Goal: Transaction & Acquisition: Purchase product/service

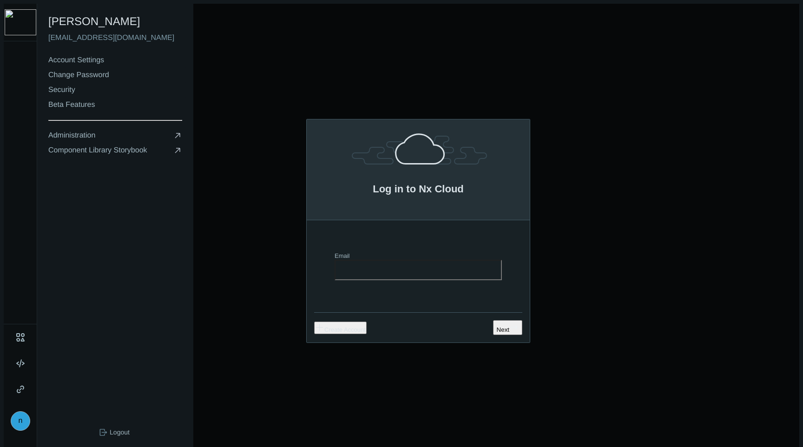
click at [11, 419] on div "n" at bounding box center [21, 421] width 20 height 20
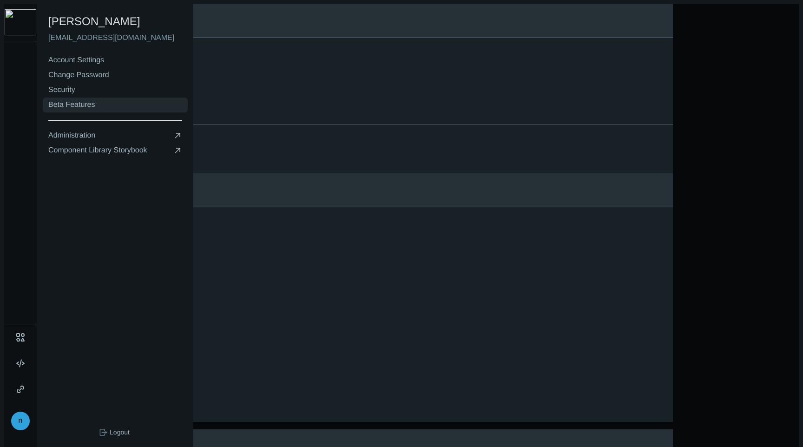
click at [95, 98] on link "Beta Features" at bounding box center [115, 105] width 145 height 15
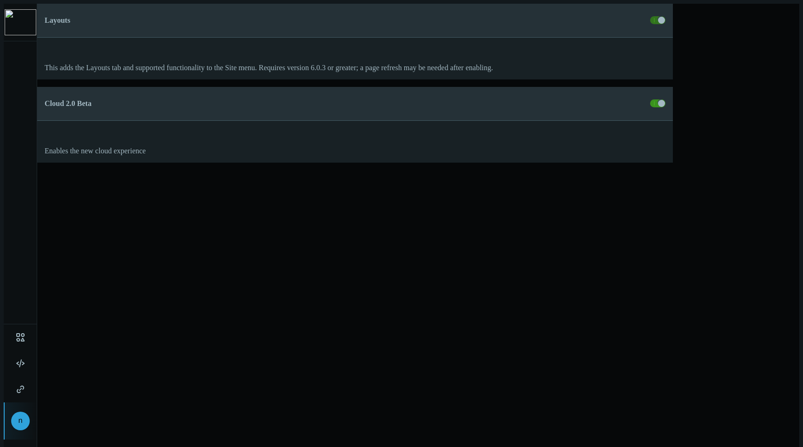
click at [653, 99] on span at bounding box center [657, 103] width 15 height 8
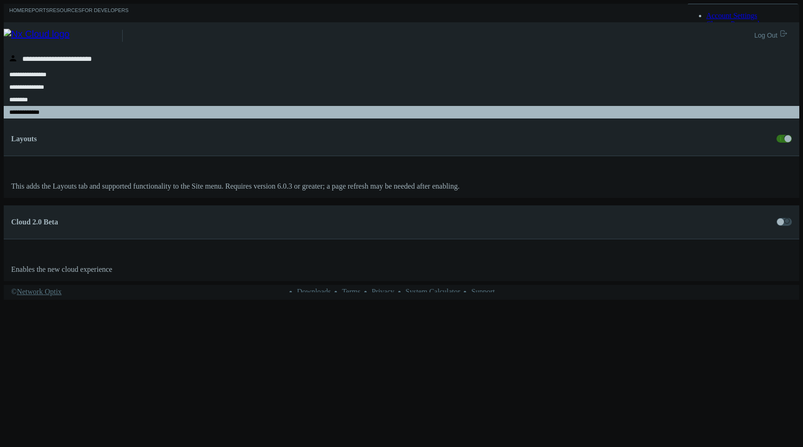
click at [54, 22] on nx-header-logo-area at bounding box center [63, 35] width 119 height 27
click at [53, 30] on img at bounding box center [63, 36] width 118 height 14
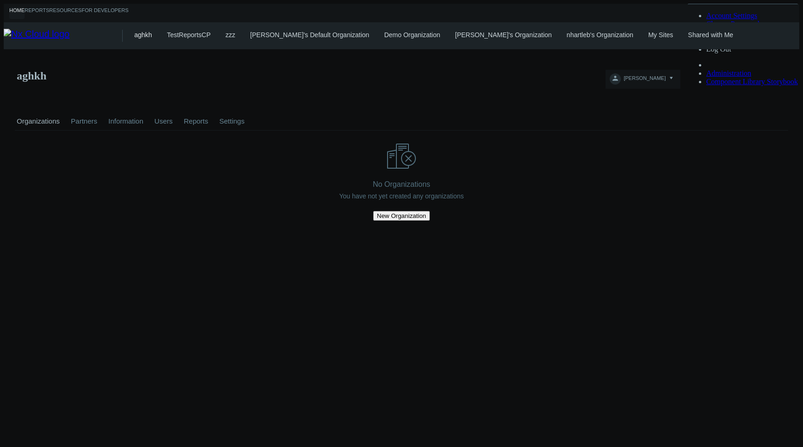
click at [648, 31] on link "My Sites" at bounding box center [660, 34] width 25 height 7
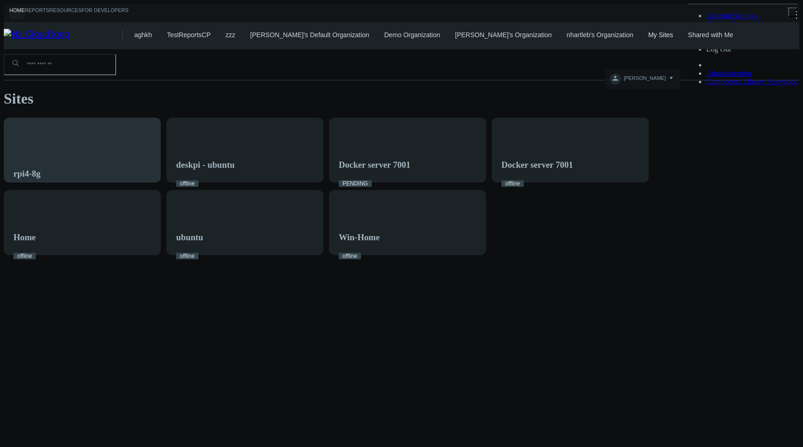
click at [131, 118] on div "rpi4-8g" at bounding box center [82, 155] width 156 height 75
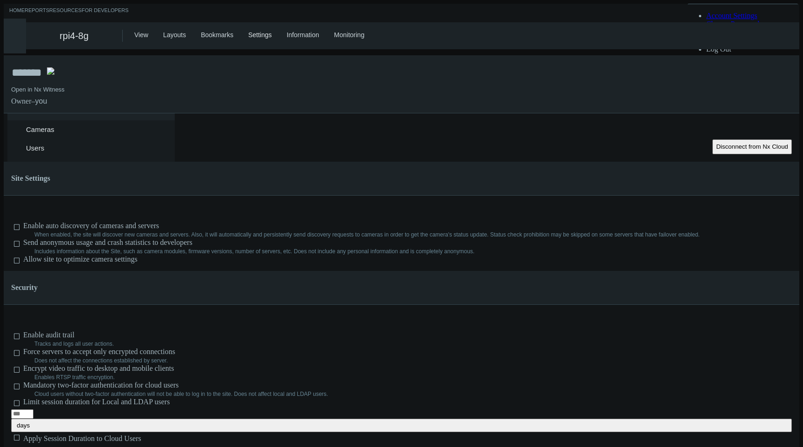
type input "**"
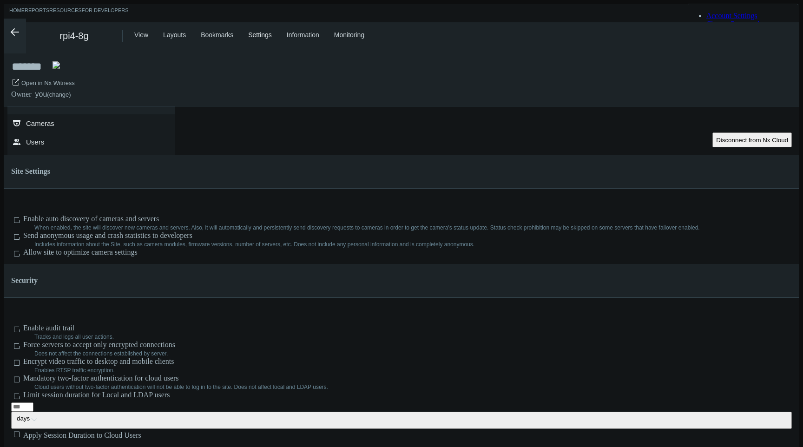
click at [75, 137] on span "Upgrade to Enterprise" at bounding box center [45, 140] width 60 height 7
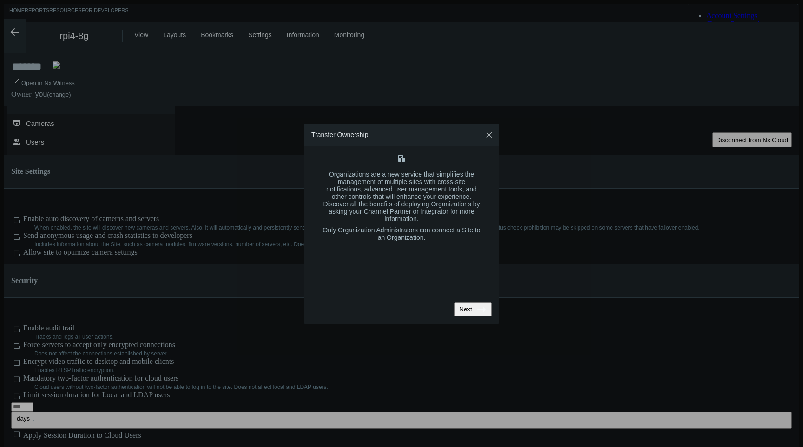
click at [461, 304] on div "Next .st0{fill:#2B383F;}" at bounding box center [473, 309] width 30 height 11
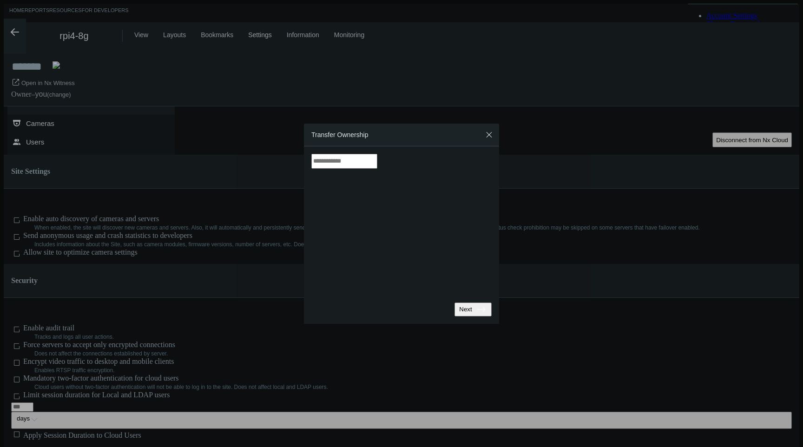
click at [409, 177] on form "Next .st0{fill:#2B383F;}" at bounding box center [401, 235] width 180 height 163
click at [377, 169] on input "text" at bounding box center [344, 161] width 66 height 15
click at [404, 221] on div "nhartleb's Organization" at bounding box center [401, 221] width 171 height 13
type input "**********"
click at [464, 304] on div "Next .st0{fill:#2B383F;}" at bounding box center [473, 309] width 30 height 11
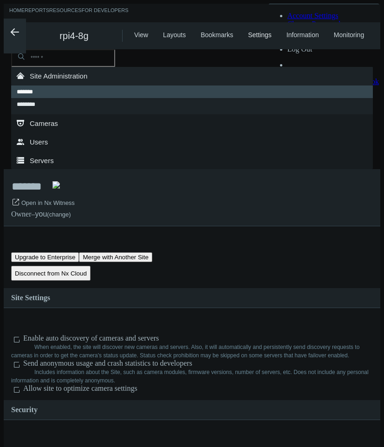
click at [75, 254] on span "Upgrade to Enterprise" at bounding box center [45, 257] width 60 height 7
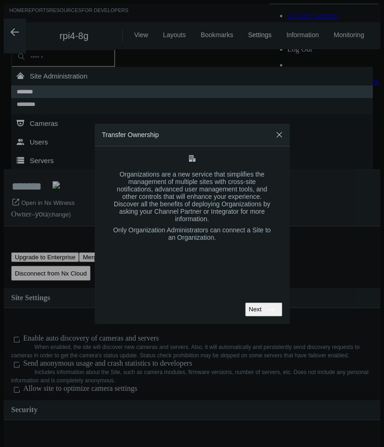
click at [251, 304] on div "Next .st0{fill:#2B383F;}" at bounding box center [264, 309] width 30 height 11
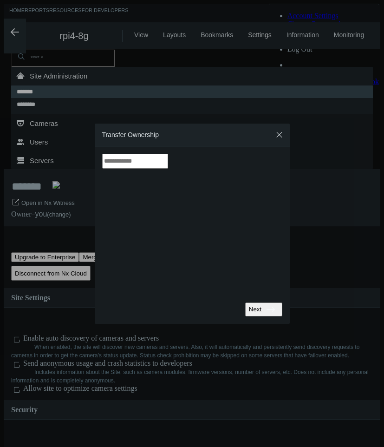
click at [168, 169] on input "text" at bounding box center [135, 161] width 66 height 15
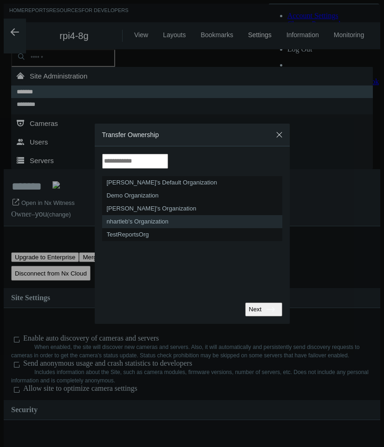
click at [203, 215] on div "nhartleb's Organization" at bounding box center [192, 221] width 171 height 13
type input "**********"
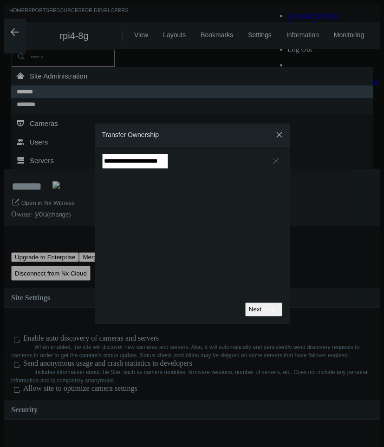
click at [249, 304] on div "Next .st0{fill:#2B383F;}" at bounding box center [264, 309] width 30 height 11
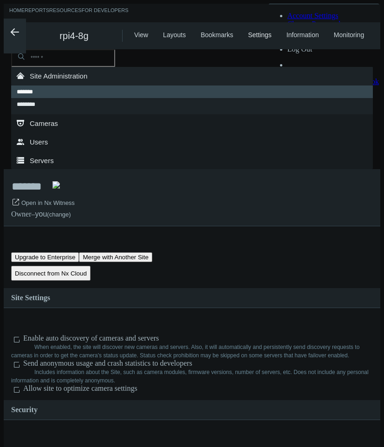
click at [66, 252] on button "Upgrade to Enterprise" at bounding box center [45, 257] width 68 height 10
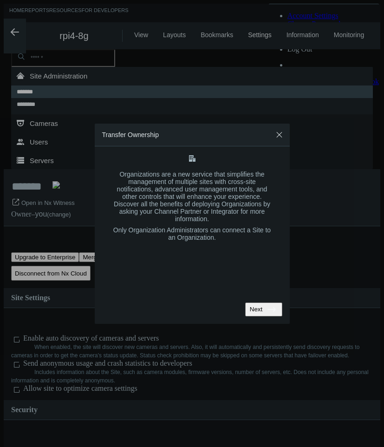
click at [253, 304] on div "Next .st0{fill:#2B383F;}" at bounding box center [264, 309] width 30 height 11
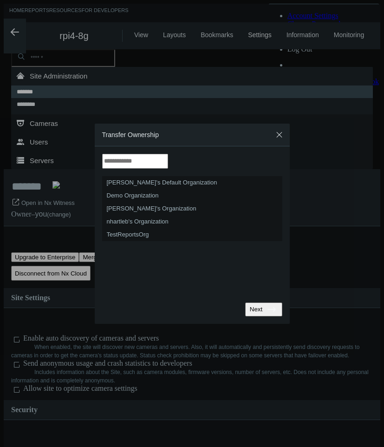
click at [168, 164] on input "text" at bounding box center [135, 161] width 66 height 15
click at [185, 218] on div "nhartleb's Organization" at bounding box center [192, 221] width 171 height 13
type input "**********"
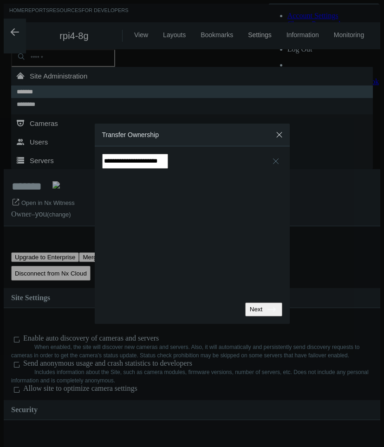
click at [263, 304] on div "Next .st0{fill:#2B383F;}" at bounding box center [264, 309] width 30 height 11
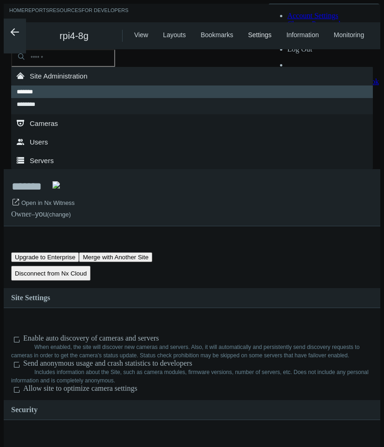
click at [75, 254] on span "Upgrade to Enterprise" at bounding box center [45, 257] width 60 height 7
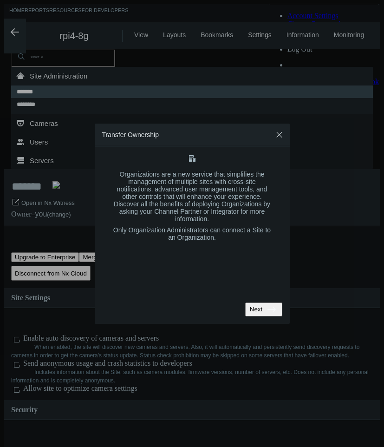
click at [256, 304] on div "Next .st0{fill:#2B383F;}" at bounding box center [264, 309] width 30 height 11
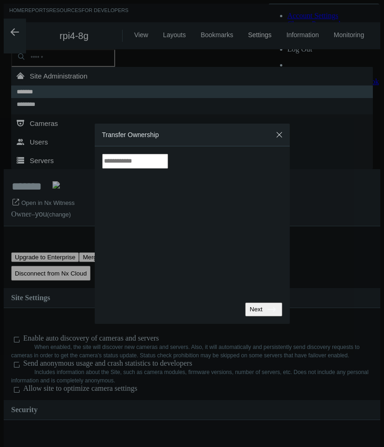
click at [168, 169] on input "text" at bounding box center [135, 161] width 66 height 15
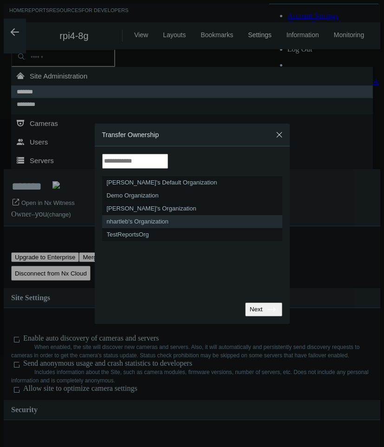
click at [197, 223] on div "nhartleb's Organization" at bounding box center [192, 221] width 171 height 13
type input "**********"
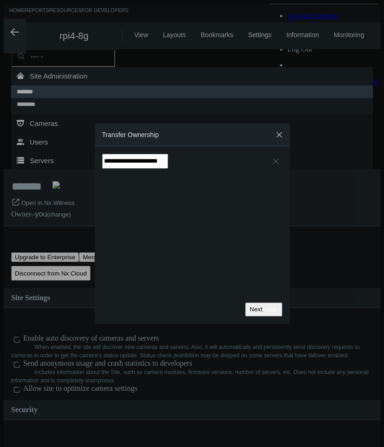
click at [261, 304] on div "Next .st0{fill:#2B383F;}" at bounding box center [264, 309] width 30 height 11
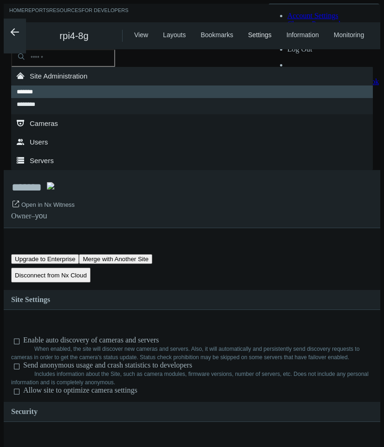
type input "**"
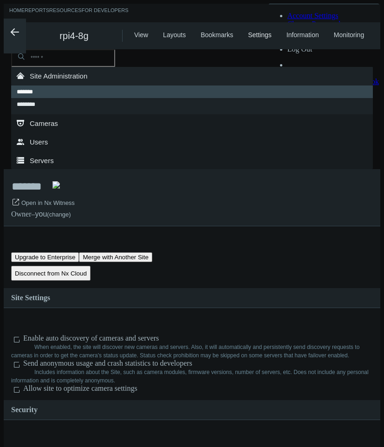
click at [73, 254] on span "Upgrade to Enterprise" at bounding box center [45, 257] width 60 height 7
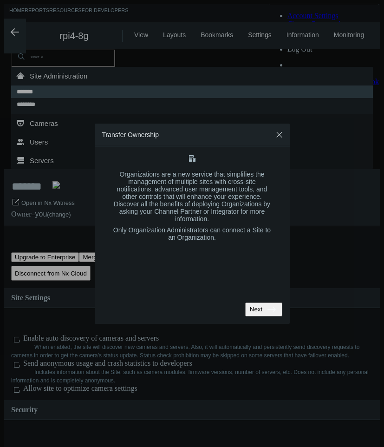
click at [255, 304] on div "Next .st0{fill:#2B383F;}" at bounding box center [264, 309] width 30 height 11
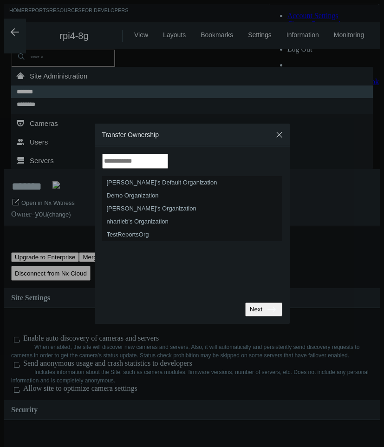
click at [168, 168] on input "text" at bounding box center [135, 161] width 66 height 15
click at [224, 220] on div "nhartleb's Organization" at bounding box center [192, 221] width 171 height 13
type input "**********"
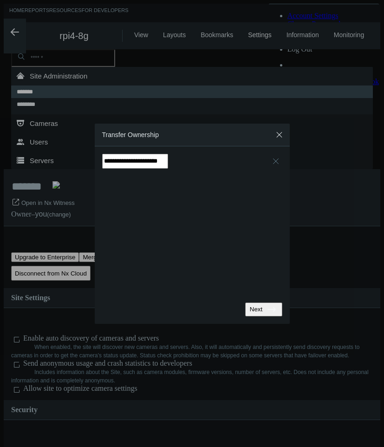
click at [260, 304] on div "Next .st0{fill:#2B383F;}" at bounding box center [264, 309] width 30 height 11
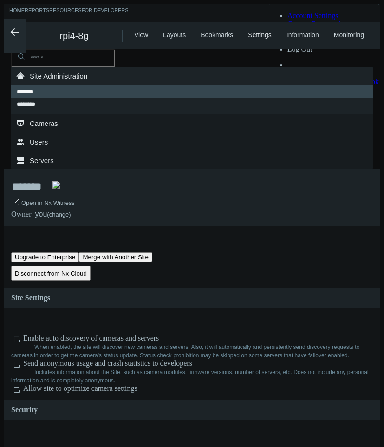
click at [247, 75] on span "[PERSON_NAME]" at bounding box center [226, 80] width 42 height 11
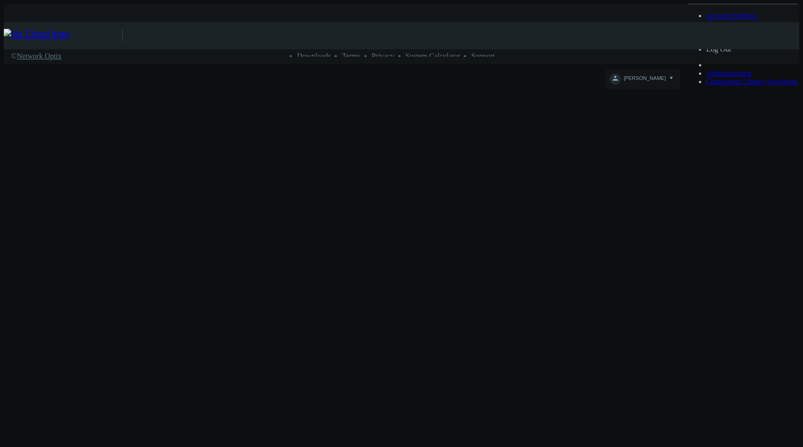
click at [516, 49] on div at bounding box center [402, 49] width 796 height 0
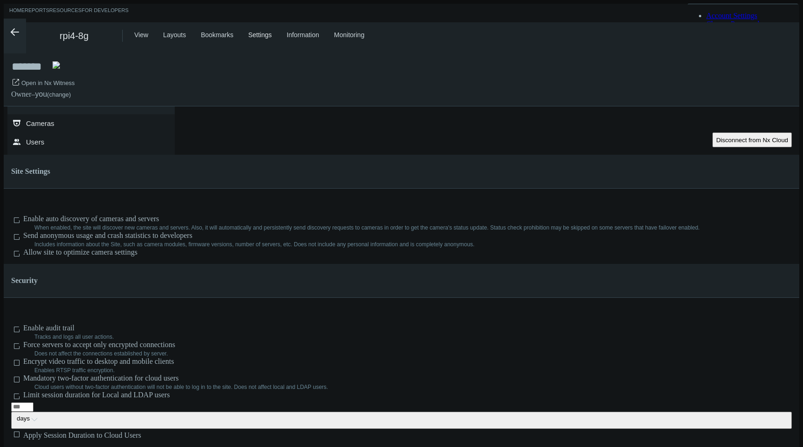
click at [79, 132] on button "Upgrade to Enterprise" at bounding box center [45, 139] width 68 height 15
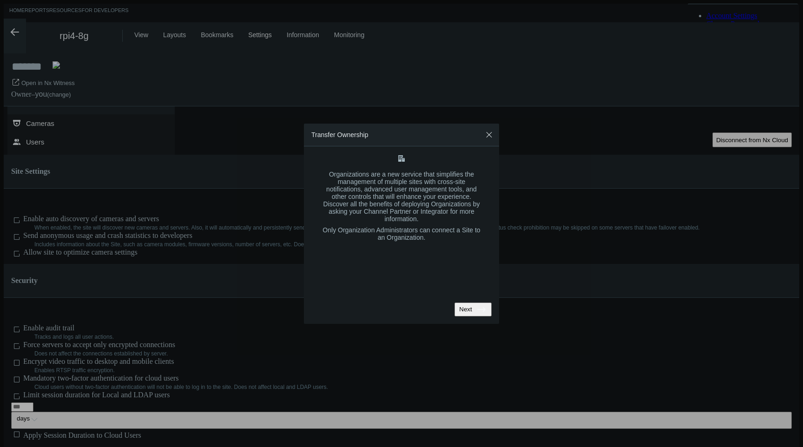
click at [466, 302] on button "Next .st0{fill:#2B383F;}" at bounding box center [472, 309] width 37 height 14
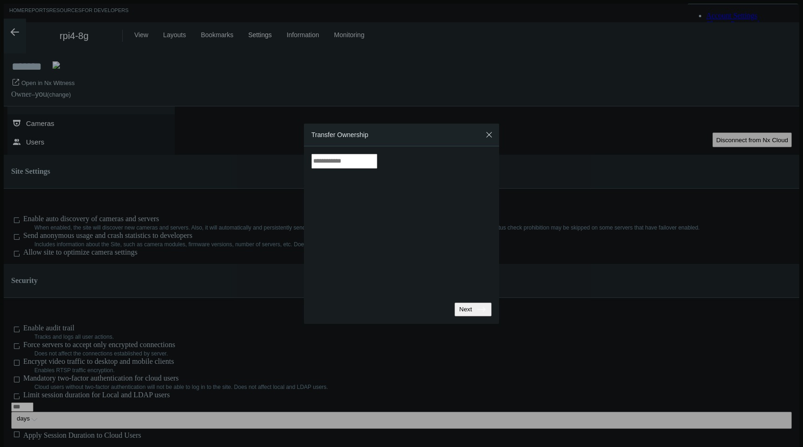
click at [377, 169] on input "text" at bounding box center [344, 161] width 66 height 15
click at [409, 215] on div "nhartleb's Organization" at bounding box center [401, 221] width 171 height 13
type input "**********"
click at [460, 307] on button "Next .st0{fill:#2B383F;}" at bounding box center [472, 309] width 37 height 14
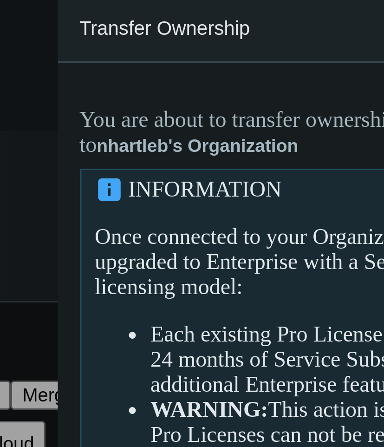
click at [124, 204] on p "Once connected to your Organization, this Site will be upgraded to Enterprise w…" at bounding box center [192, 212] width 170 height 25
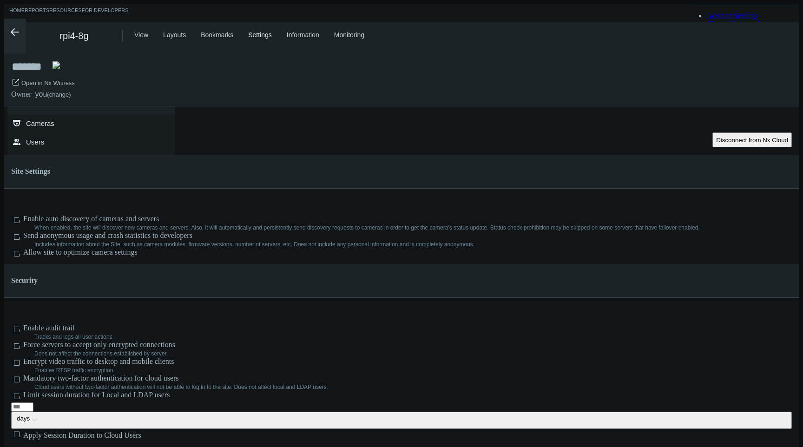
click at [75, 137] on span "Upgrade to Enterprise" at bounding box center [45, 140] width 60 height 7
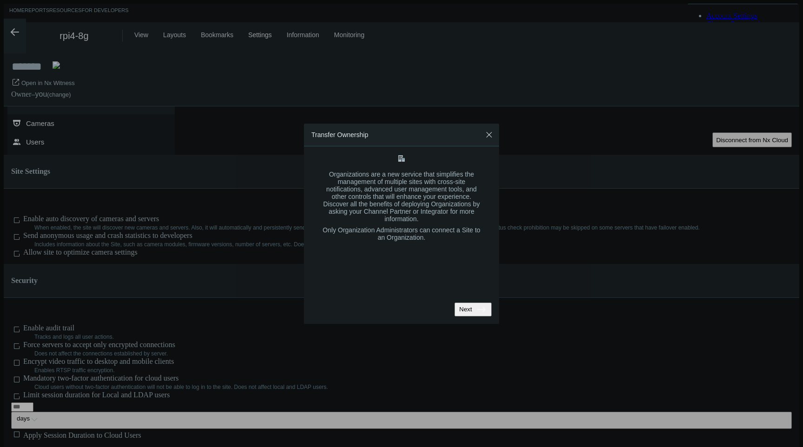
click at [478, 307] on icon at bounding box center [481, 309] width 8 height 5
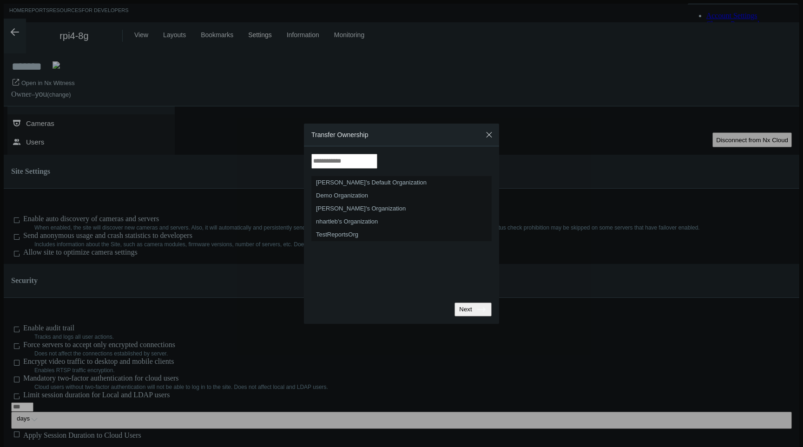
click at [377, 169] on input "text" at bounding box center [344, 161] width 66 height 15
click at [370, 220] on nx-search-highlight "nhartleb's Organization" at bounding box center [347, 221] width 62 height 7
type input "**********"
click at [479, 304] on icon ".st0{fill:#2B383F;}" at bounding box center [481, 309] width 11 height 11
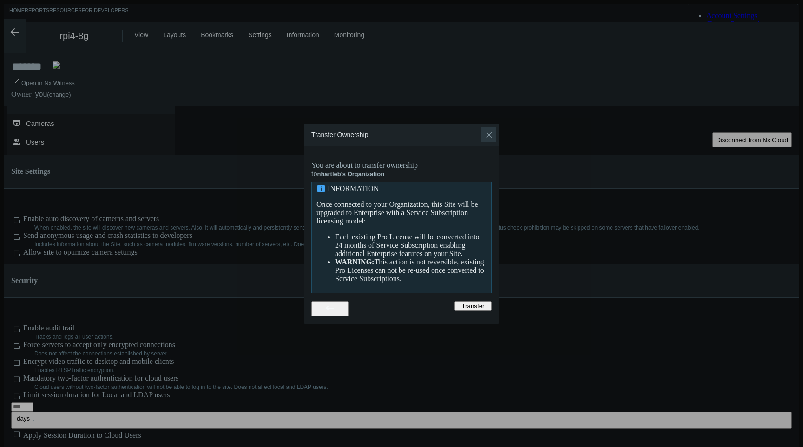
click at [483, 138] on button "Close" at bounding box center [488, 134] width 15 height 15
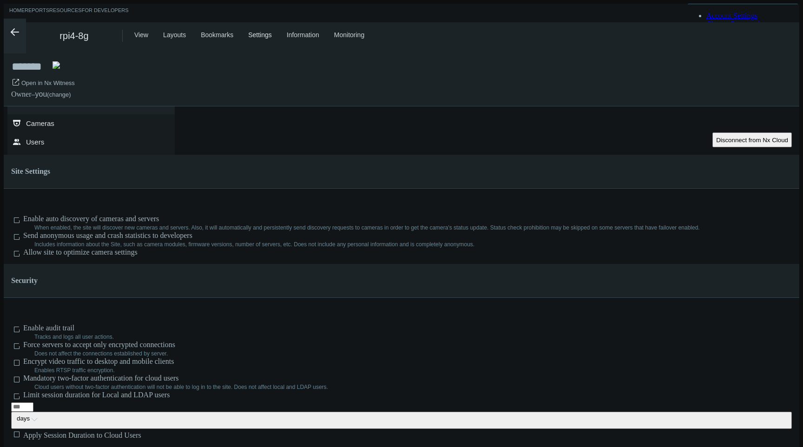
click at [627, 191] on div ".st0{fill-rule:evenodd;clip-rule:evenodd;fill:#2B383F;} Site Administration ***…" at bounding box center [402, 263] width 796 height 428
click at [605, 167] on div ".st0{fill-rule:evenodd;clip-rule:evenodd;fill:#2B383F;} Site Administration ***…" at bounding box center [402, 263] width 796 height 428
click at [75, 137] on span "Upgrade to Enterprise" at bounding box center [45, 140] width 60 height 7
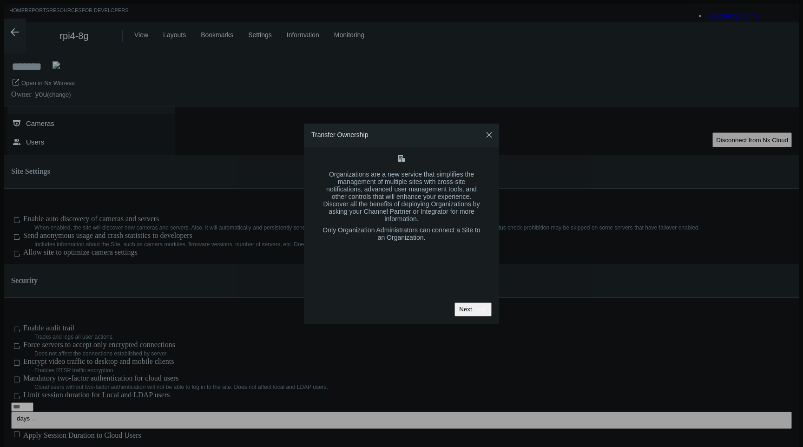
click at [469, 304] on div "Next .st0{fill:#2B383F;}" at bounding box center [473, 309] width 30 height 11
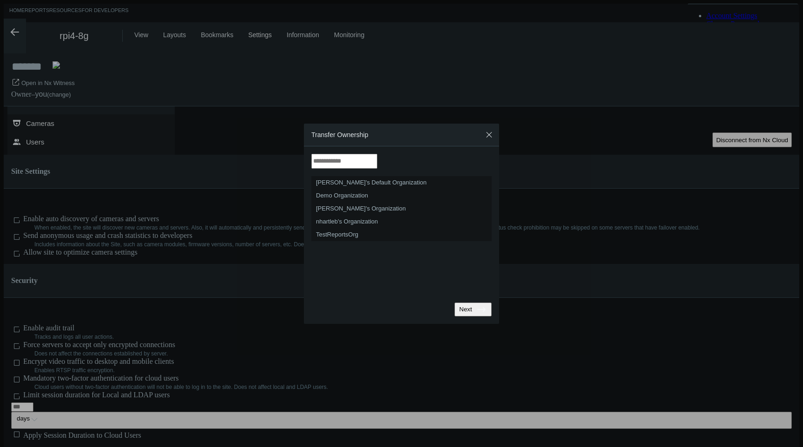
click at [377, 169] on input "text" at bounding box center [344, 161] width 66 height 15
click at [397, 219] on div "nhartleb's Organization" at bounding box center [401, 221] width 171 height 13
type input "**********"
click at [467, 304] on div "Next .st0{fill:#2B383F;}" at bounding box center [473, 309] width 30 height 11
